Goal: Task Accomplishment & Management: Use online tool/utility

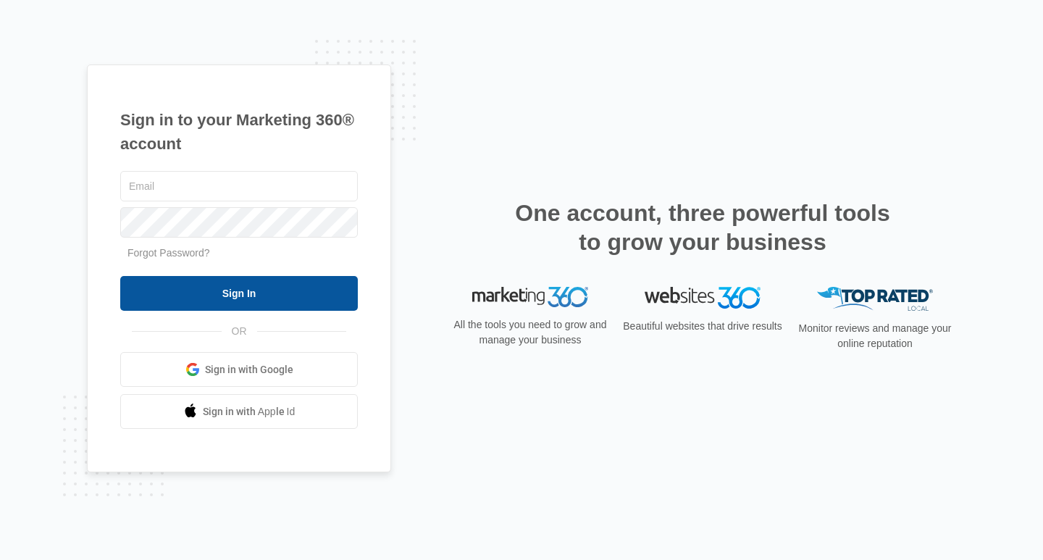
type input "christi@maidaffordable.com"
click at [228, 282] on input "Sign In" at bounding box center [239, 293] width 238 height 35
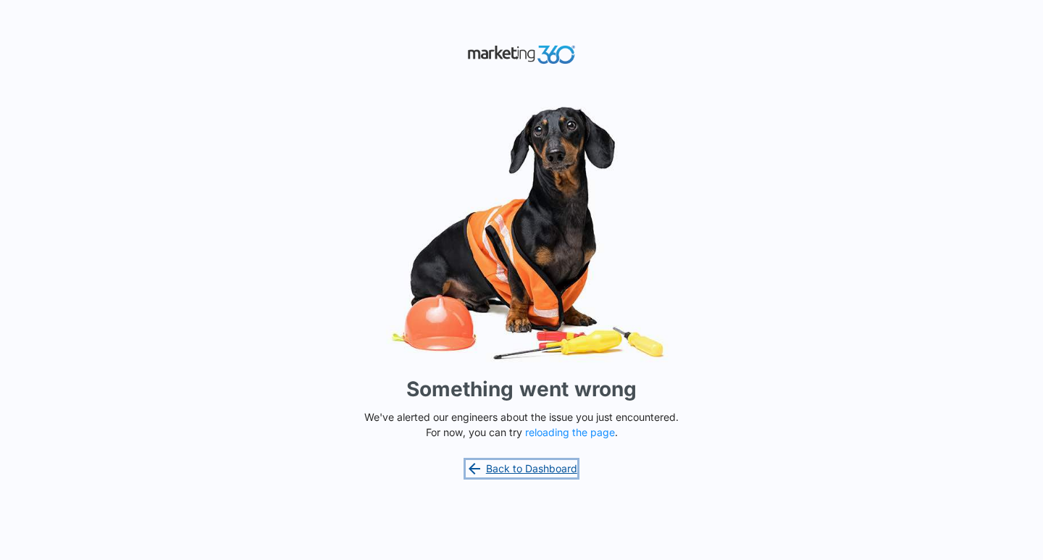
click at [548, 474] on link "Back to Dashboard" at bounding box center [522, 468] width 112 height 17
click at [532, 446] on div "Something went wrong We've alerted our engineers about the issue you just encou…" at bounding box center [521, 280] width 1043 height 560
click at [532, 465] on link "Back to Dashboard" at bounding box center [522, 468] width 112 height 17
click at [568, 432] on button "reloading the page" at bounding box center [570, 433] width 90 height 12
click at [580, 443] on div "Something went wrong We've alerted our engineers about the issue you just encou…" at bounding box center [521, 280] width 1043 height 560
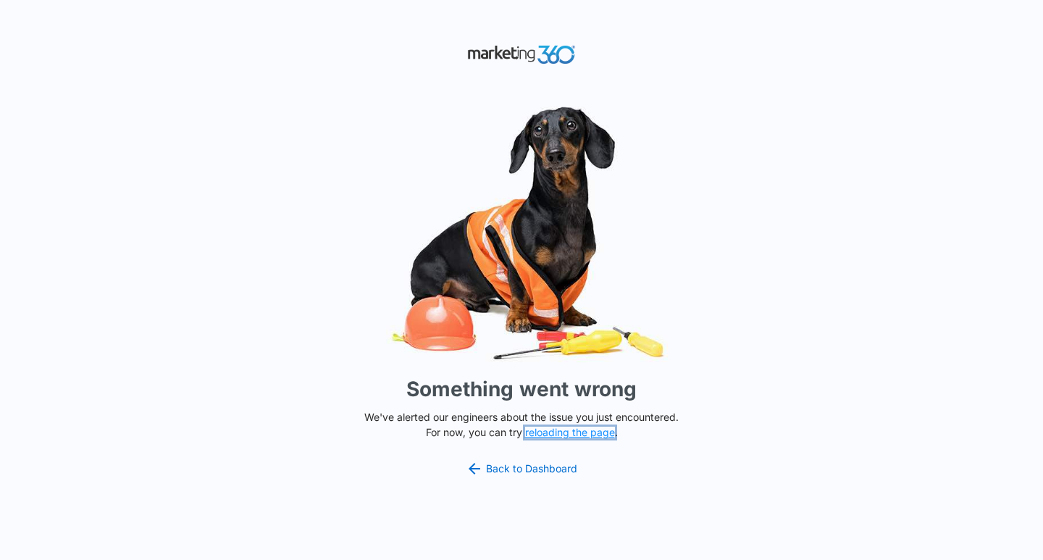
click at [568, 433] on button "reloading the page" at bounding box center [570, 433] width 90 height 12
